Goal: Task Accomplishment & Management: Use online tool/utility

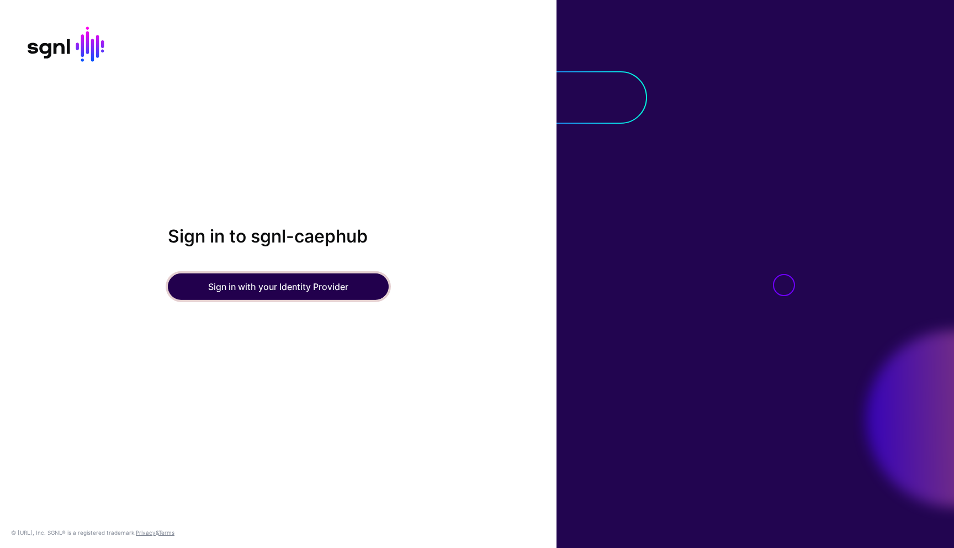
click at [222, 282] on button "Sign in with your Identity Provider" at bounding box center [278, 286] width 221 height 26
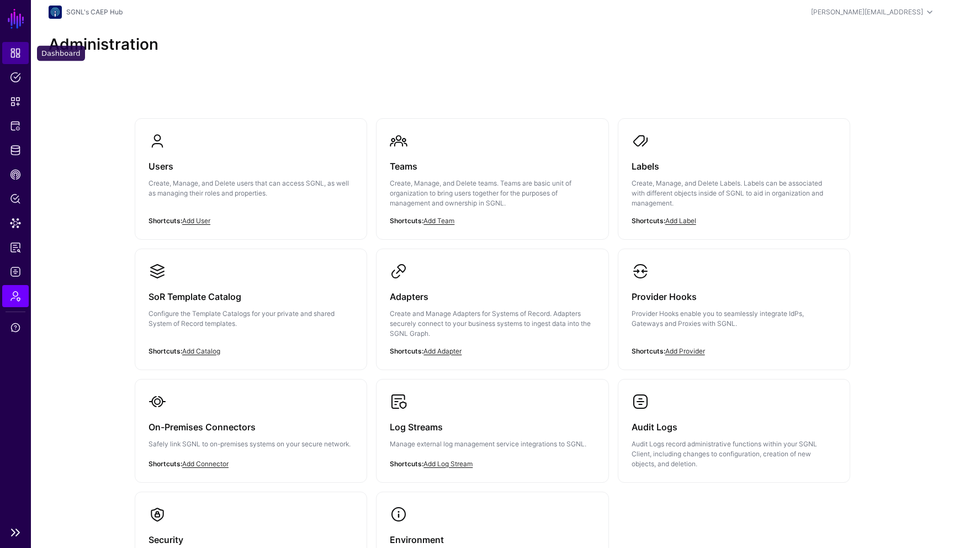
click at [25, 47] on link "Dashboard" at bounding box center [15, 53] width 26 height 22
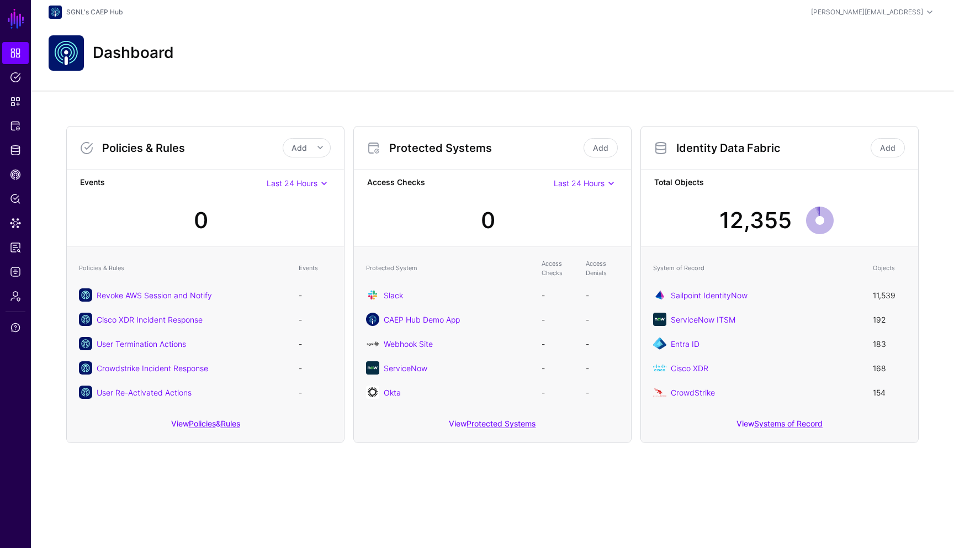
click at [302, 186] on span "Last 24 Hours" at bounding box center [292, 182] width 51 height 9
click at [289, 238] on span "Last 30 Days" at bounding box center [273, 238] width 44 height 9
click at [306, 184] on span "Last 30 Days" at bounding box center [293, 182] width 48 height 9
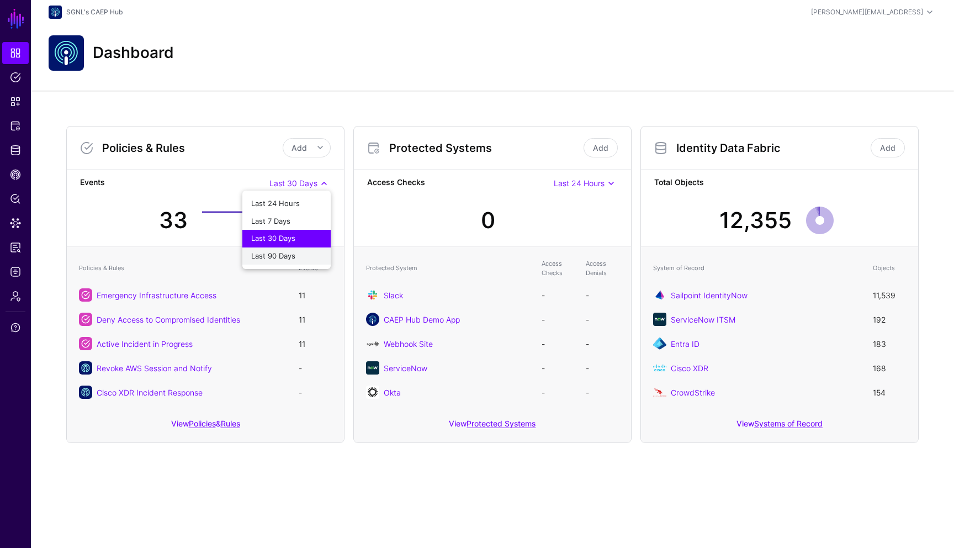
click at [280, 252] on span "Last 90 Days" at bounding box center [273, 255] width 44 height 9
